Goal: Transaction & Acquisition: Purchase product/service

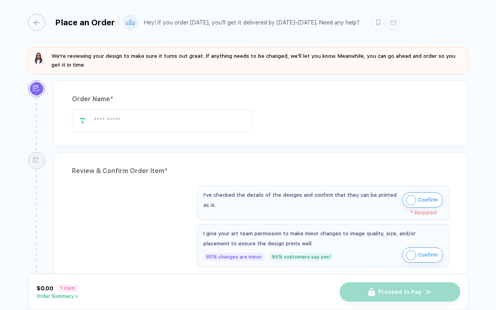
type input "**********"
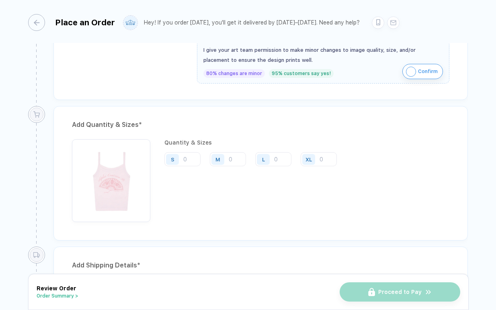
scroll to position [377, 0]
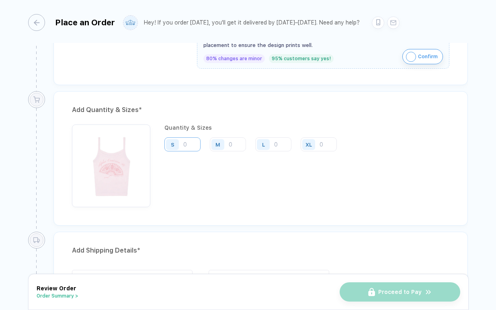
click at [192, 149] on input "number" at bounding box center [182, 144] width 36 height 14
type input "29"
click at [232, 145] on input "number" at bounding box center [228, 144] width 36 height 14
type input "5"
click at [281, 142] on input "number" at bounding box center [273, 144] width 36 height 14
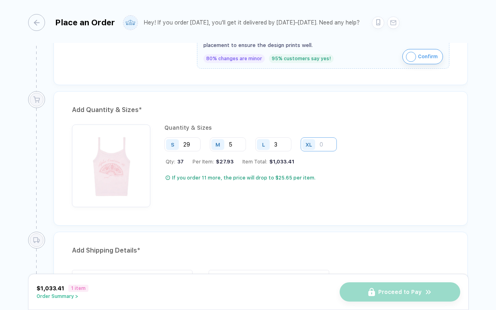
type input "3"
click at [324, 146] on input "number" at bounding box center [319, 144] width 36 height 14
type input "2"
click at [192, 148] on input "29" at bounding box center [182, 144] width 36 height 14
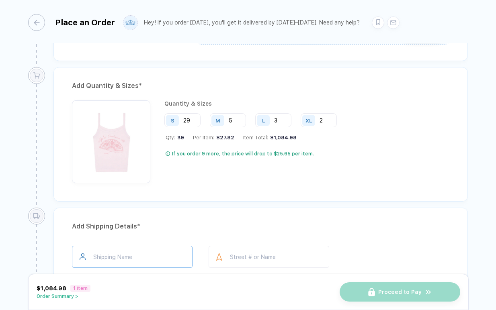
scroll to position [447, 0]
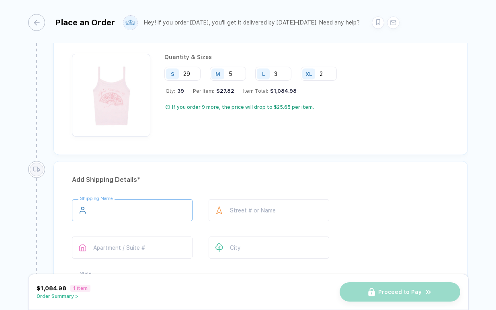
click at [138, 210] on input "text" at bounding box center [132, 210] width 121 height 22
type input "*"
type input "**********"
click at [228, 212] on div at bounding box center [219, 210] width 21 height 22
click at [244, 209] on input "text" at bounding box center [269, 210] width 121 height 22
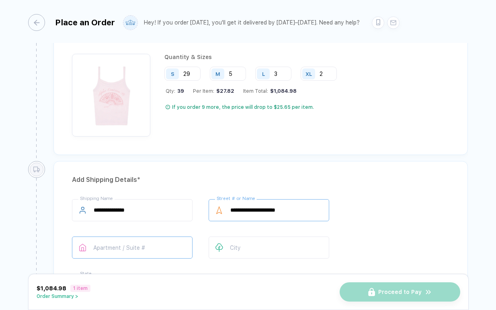
type input "**********"
click at [146, 244] on input "text" at bounding box center [132, 248] width 121 height 22
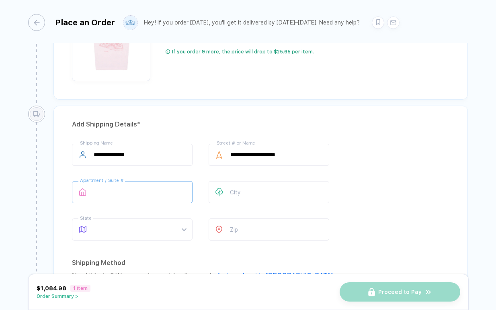
scroll to position [517, 0]
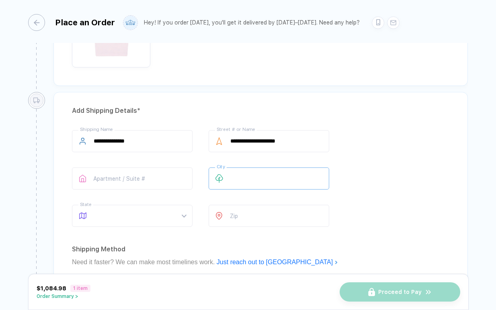
click at [248, 173] on input "text" at bounding box center [269, 179] width 121 height 22
click at [187, 211] on div at bounding box center [132, 216] width 121 height 22
type input "**********"
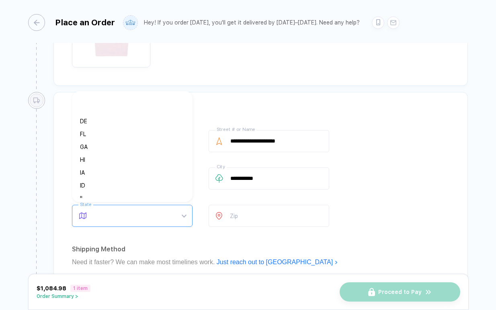
scroll to position [82, 0]
click at [89, 137] on div "FL" at bounding box center [129, 135] width 98 height 9
click at [240, 213] on input "number" at bounding box center [269, 216] width 121 height 22
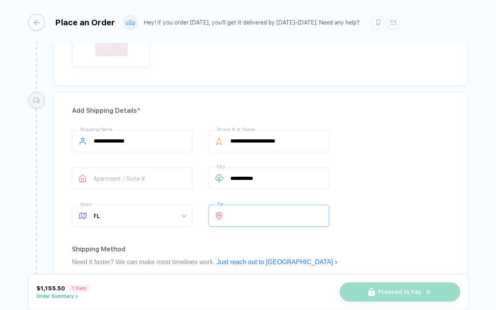
type input "*****"
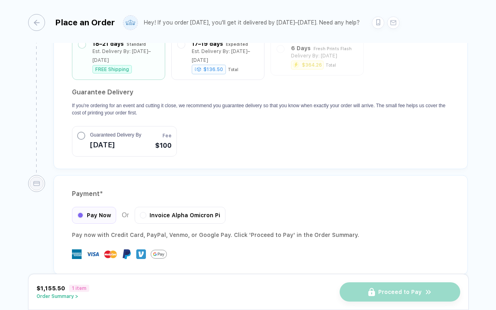
scroll to position [763, 0]
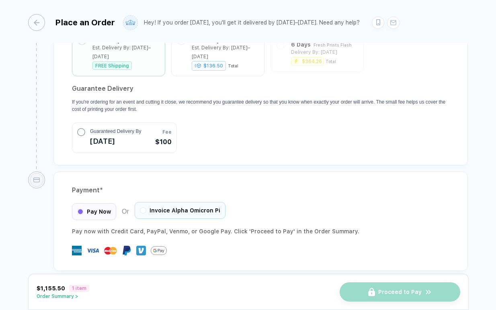
click at [155, 207] on span "Invoice Alpha Omicron Pi" at bounding box center [185, 210] width 71 height 6
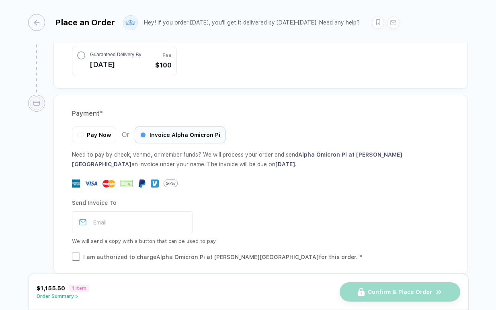
scroll to position [843, 0]
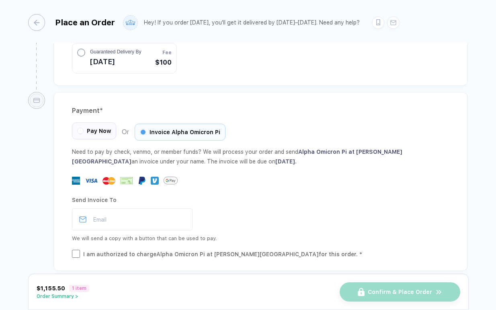
click at [78, 129] on button "button" at bounding box center [80, 131] width 5 height 5
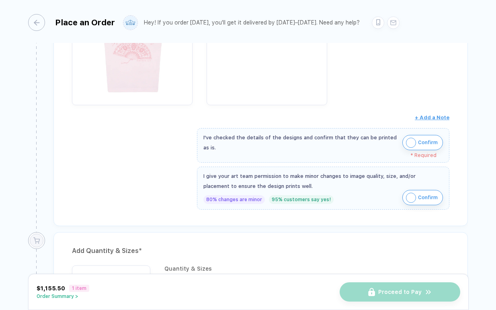
scroll to position [217, 0]
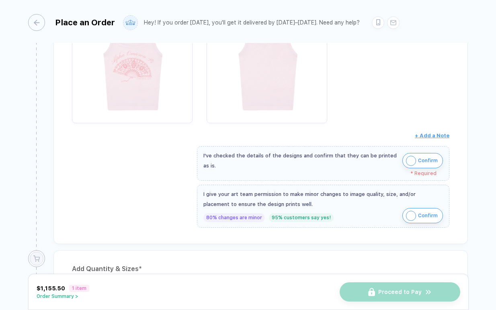
click at [412, 161] on img "button" at bounding box center [411, 161] width 10 height 10
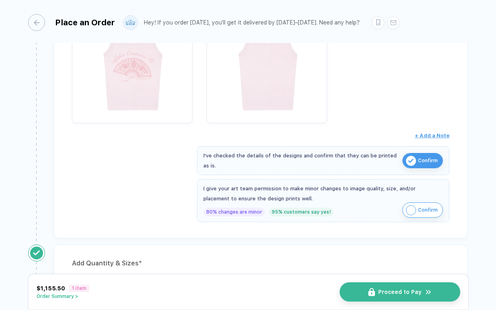
click at [413, 207] on img "button" at bounding box center [411, 210] width 10 height 10
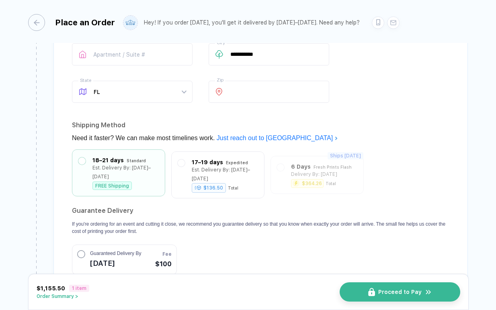
scroll to position [757, 0]
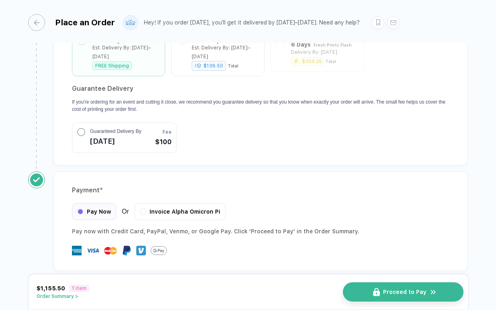
click at [376, 289] on img "button" at bounding box center [376, 292] width 7 height 8
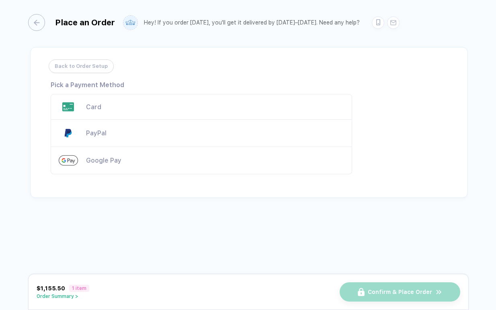
click at [66, 294] on button "Order Summary >" at bounding box center [63, 297] width 53 height 6
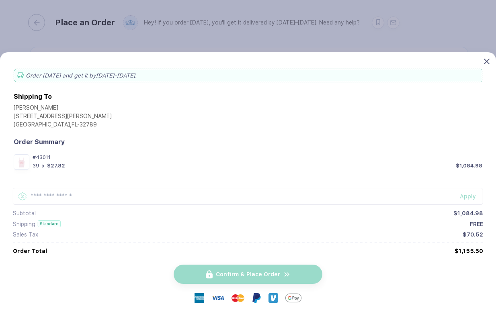
click at [486, 60] on icon at bounding box center [487, 62] width 6 height 6
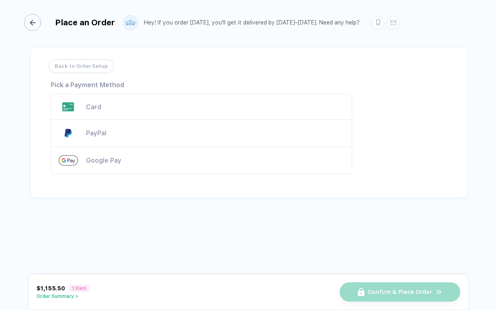
click at [38, 23] on div "button" at bounding box center [32, 22] width 17 height 17
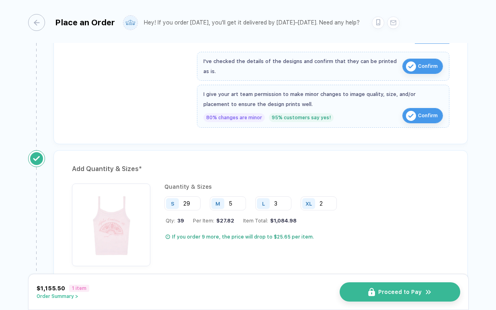
scroll to position [367, 0]
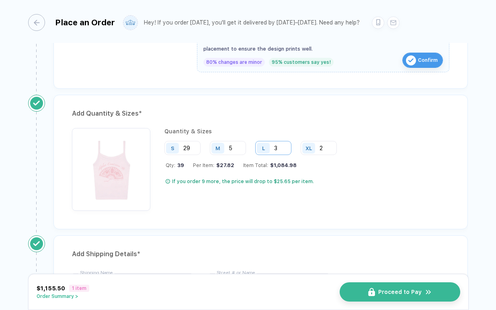
click at [288, 147] on input "3" at bounding box center [273, 148] width 36 height 14
click at [325, 147] on input "2" at bounding box center [319, 148] width 36 height 14
type input "1"
type input "2"
click at [359, 176] on div "Quantity & Sizes S 29 M 5 L 3 XL 2 Qty: 39 Per Item: $27.82 Item Total: $1,084.…" at bounding box center [260, 169] width 377 height 83
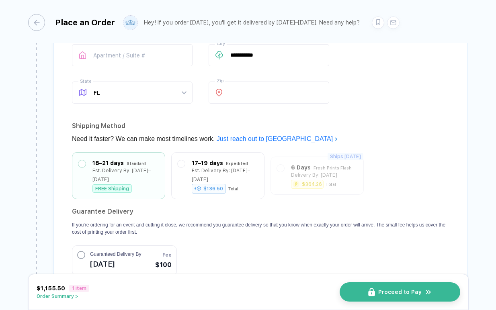
scroll to position [757, 0]
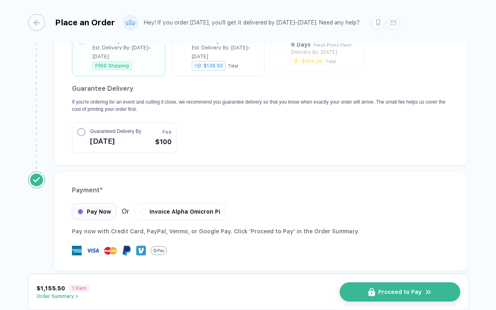
click at [70, 297] on button "Order Summary >" at bounding box center [63, 297] width 53 height 6
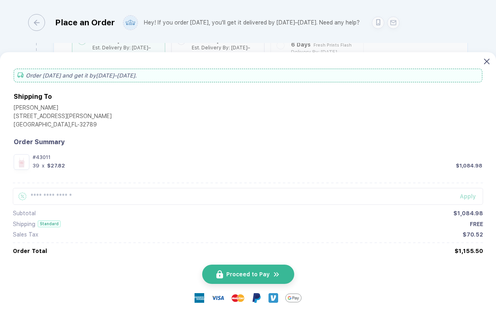
click at [488, 59] on icon at bounding box center [487, 62] width 6 height 6
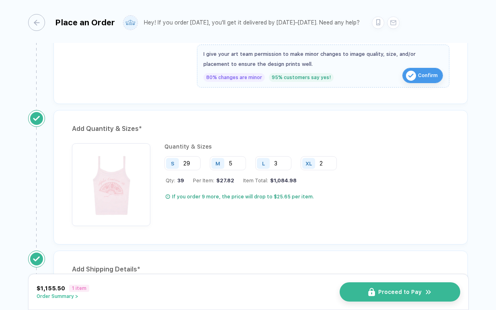
scroll to position [363, 0]
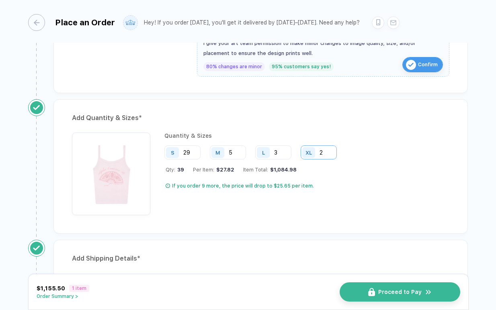
click at [322, 152] on input "2" at bounding box center [319, 153] width 36 height 14
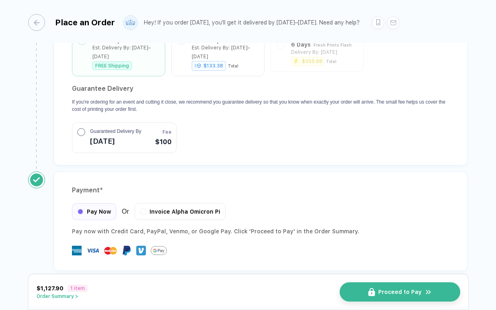
type input "1"
click at [63, 299] on div "$1,127.90 1 item Order Summary > Proceed to Pay" at bounding box center [248, 292] width 441 height 36
click at [72, 295] on button "Order Summary >" at bounding box center [62, 297] width 51 height 6
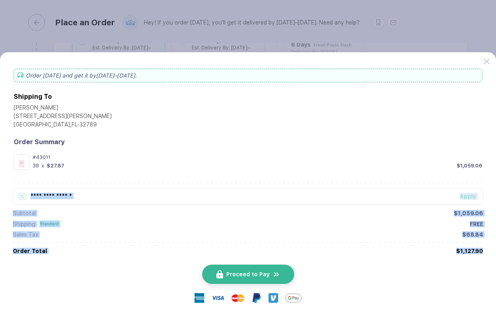
drag, startPoint x: 488, startPoint y: 250, endPoint x: 483, endPoint y: 249, distance: 4.6
click at [483, 249] on div "Order [DATE] and get it by [DATE]–[DATE] . Shipping To [PERSON_NAME] [STREET_AD…" at bounding box center [248, 181] width 496 height 258
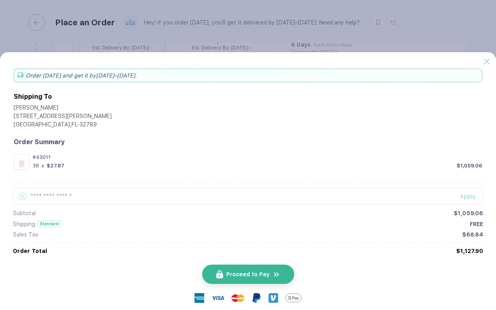
click at [464, 268] on div "Proceed to Pay" at bounding box center [248, 282] width 496 height 55
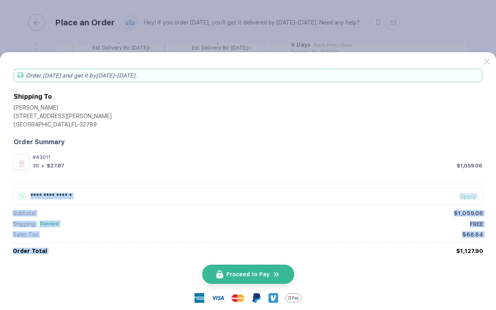
drag, startPoint x: 484, startPoint y: 250, endPoint x: 462, endPoint y: 247, distance: 22.3
click at [461, 247] on div "Order [DATE] and get it by [DATE]–[DATE] . Shipping To [PERSON_NAME] [STREET_AD…" at bounding box center [248, 181] width 496 height 258
click at [462, 247] on div "Apply Subtotal $1,059.06 Shipping Standard FREE Sales Tax $68.84 Order Total $1…" at bounding box center [248, 216] width 470 height 76
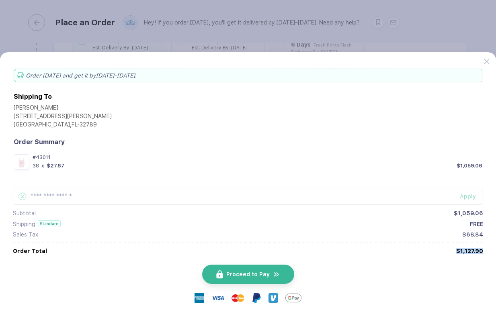
drag, startPoint x: 457, startPoint y: 251, endPoint x: 482, endPoint y: 251, distance: 24.9
click at [482, 251] on div "$1,127.90" at bounding box center [469, 251] width 27 height 6
copy div "$1,127.90"
